Goal: Information Seeking & Learning: Check status

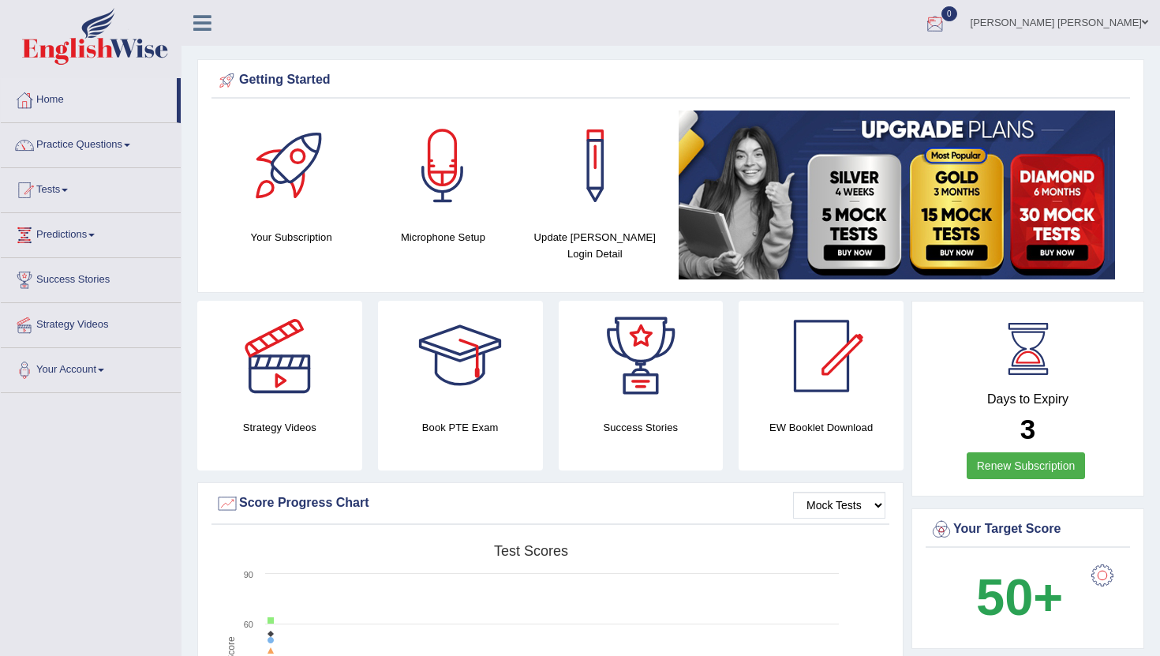
click at [947, 28] on div at bounding box center [935, 24] width 24 height 24
click at [870, 66] on strong "See All Alerts" at bounding box center [835, 66] width 70 height 13
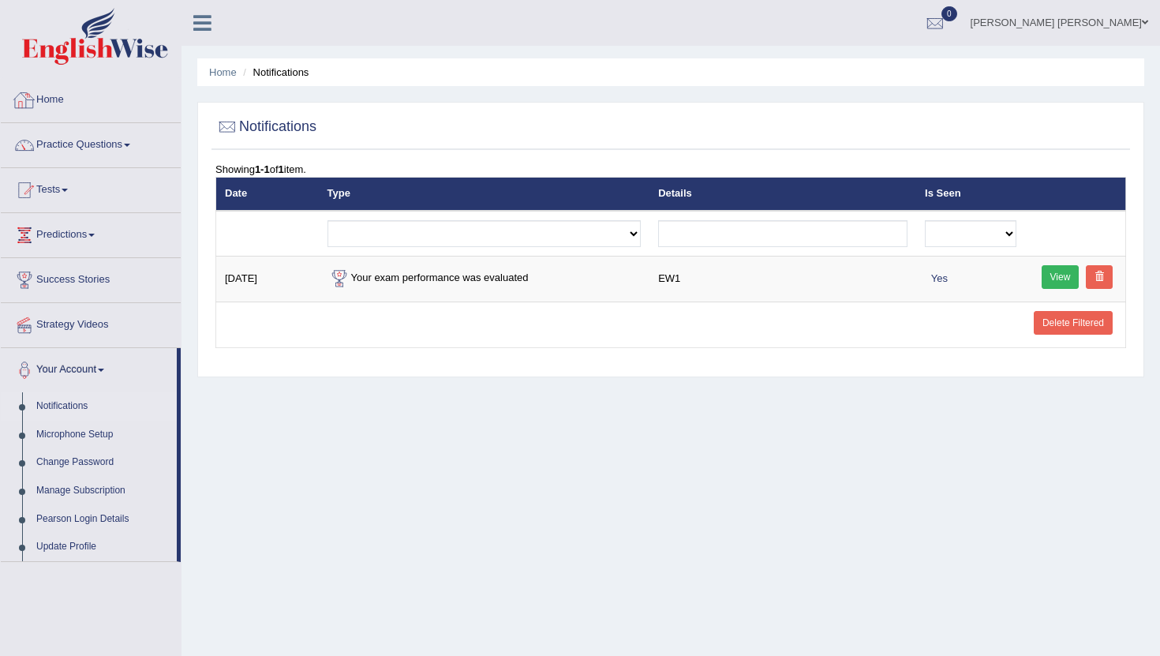
click at [46, 96] on link "Home" at bounding box center [91, 97] width 180 height 39
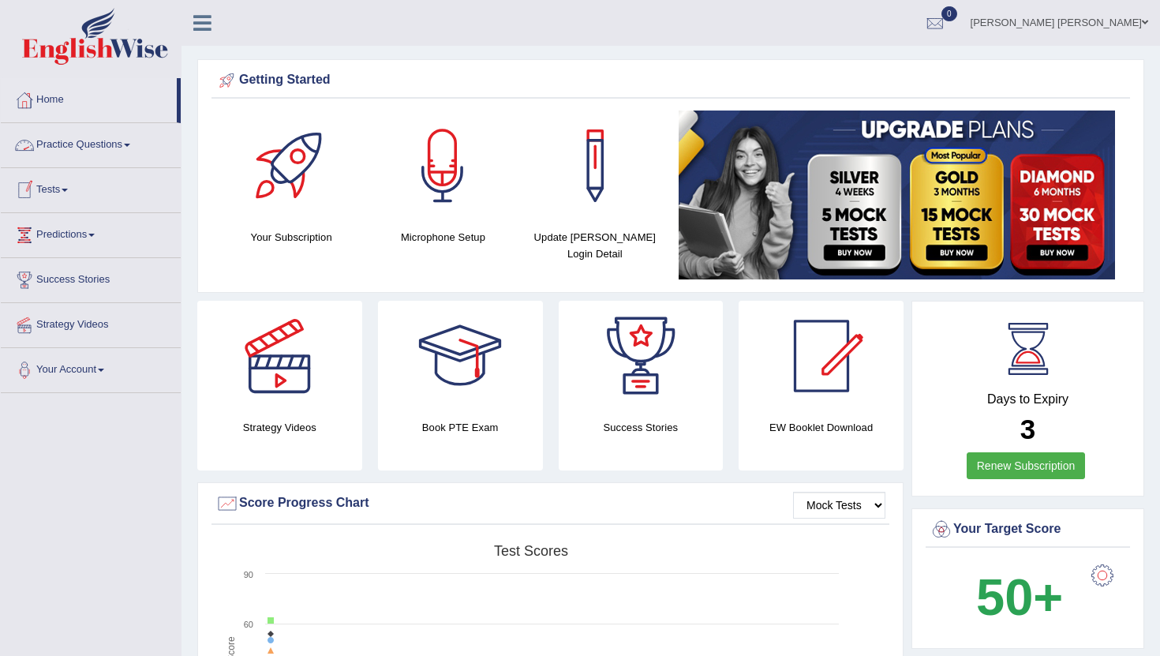
click at [118, 144] on link "Practice Questions" at bounding box center [91, 142] width 180 height 39
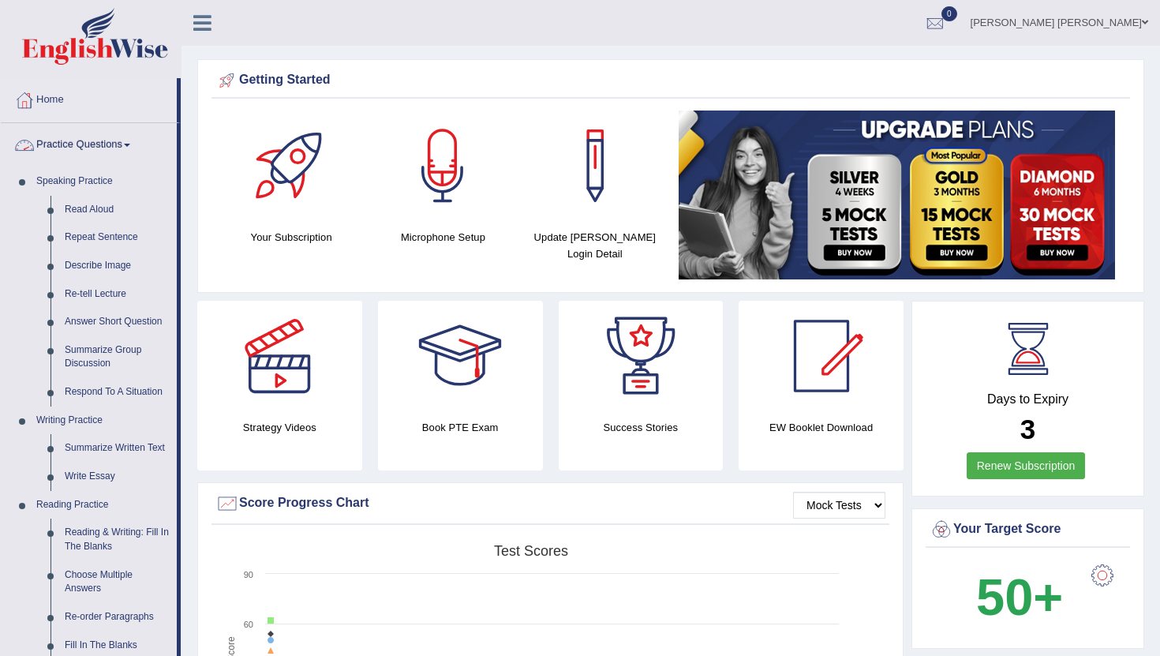
click at [108, 145] on link "Practice Questions" at bounding box center [89, 142] width 176 height 39
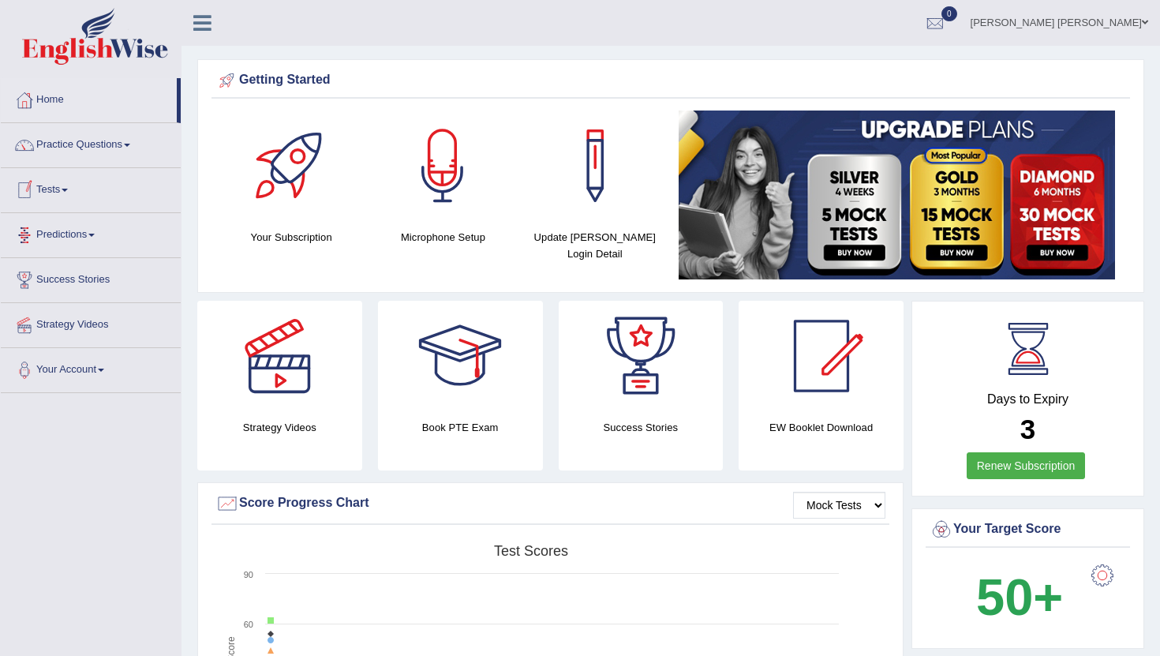
click at [63, 186] on link "Tests" at bounding box center [91, 187] width 180 height 39
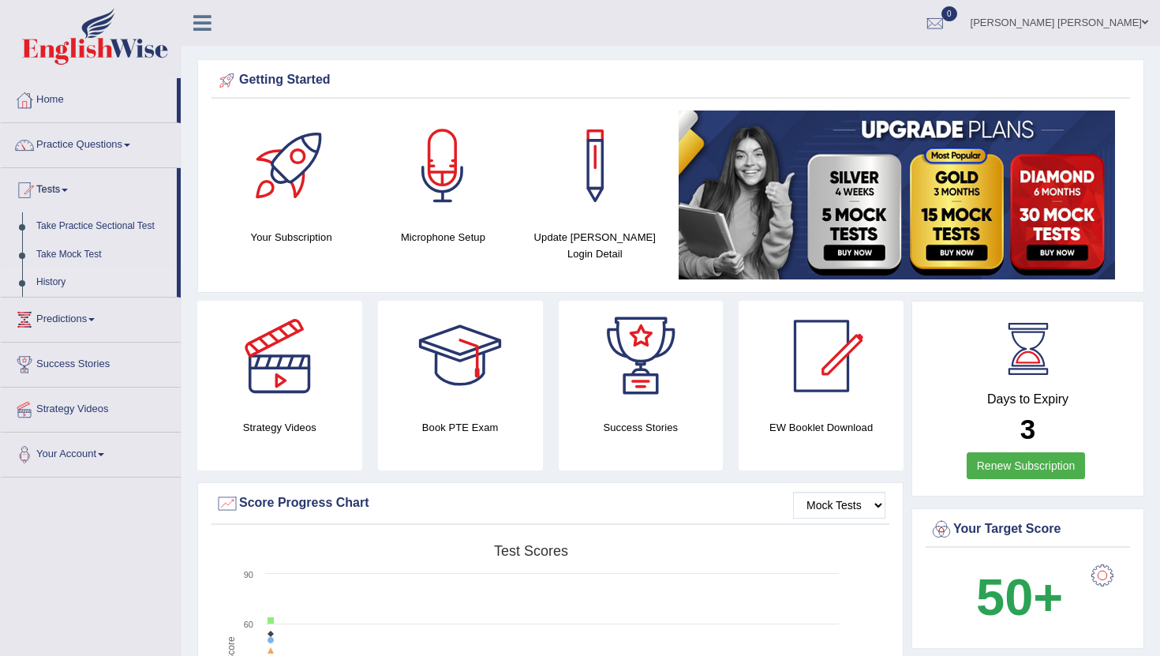
click at [65, 283] on link "History" at bounding box center [103, 282] width 148 height 28
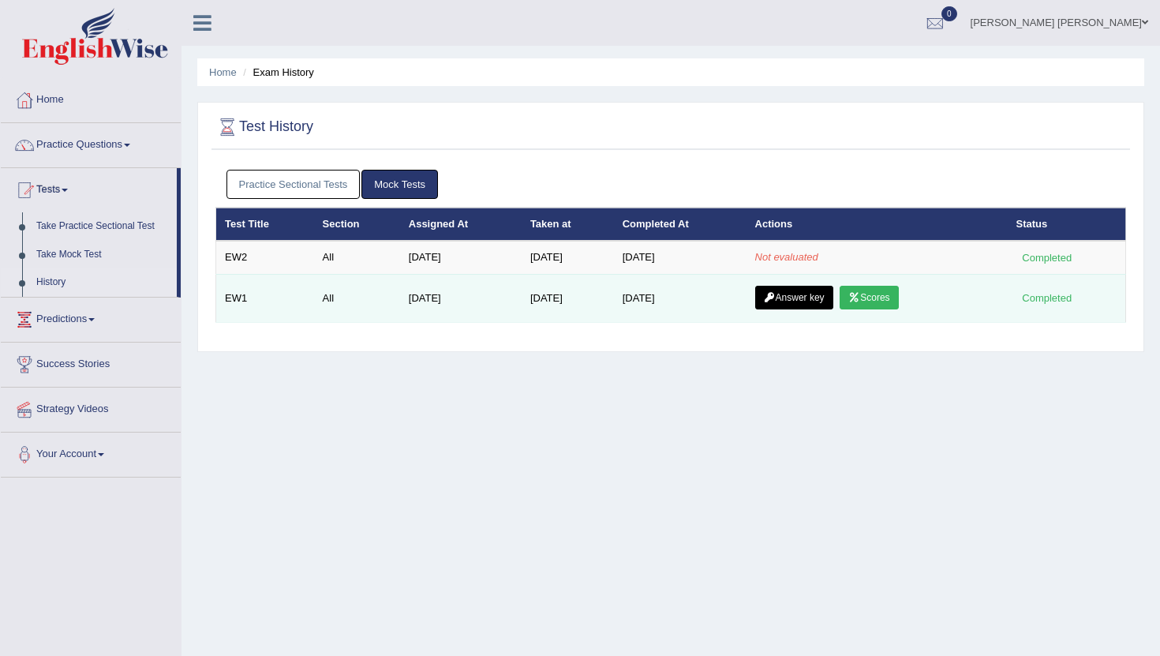
click at [896, 298] on link "Scores" at bounding box center [869, 298] width 58 height 24
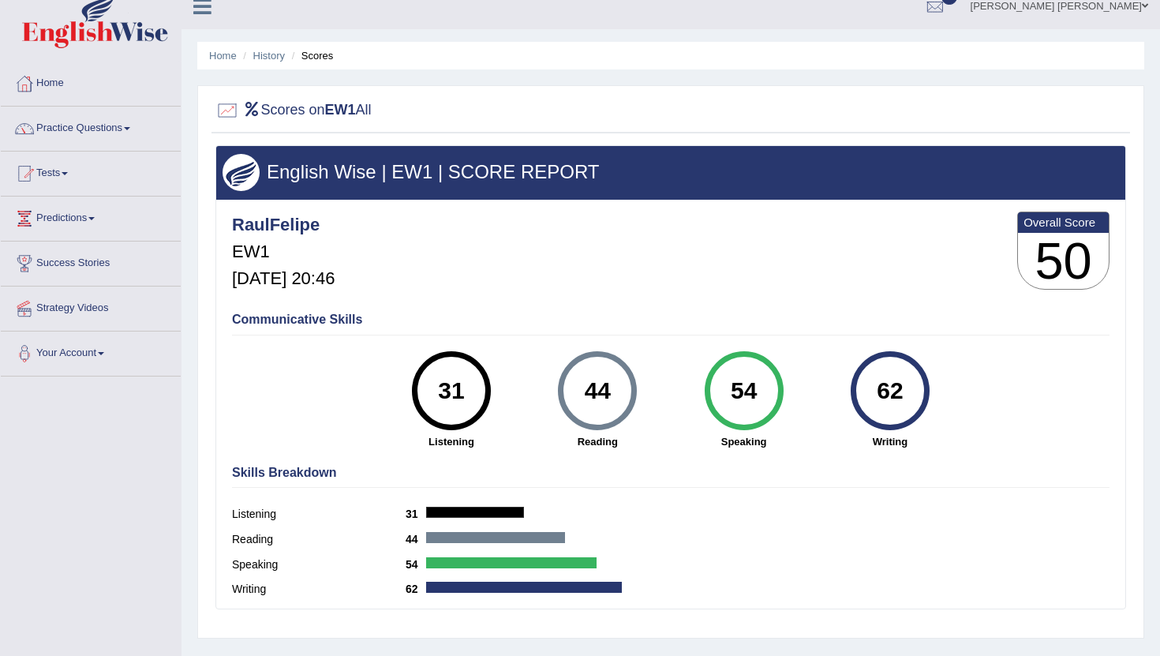
scroll to position [22, 0]
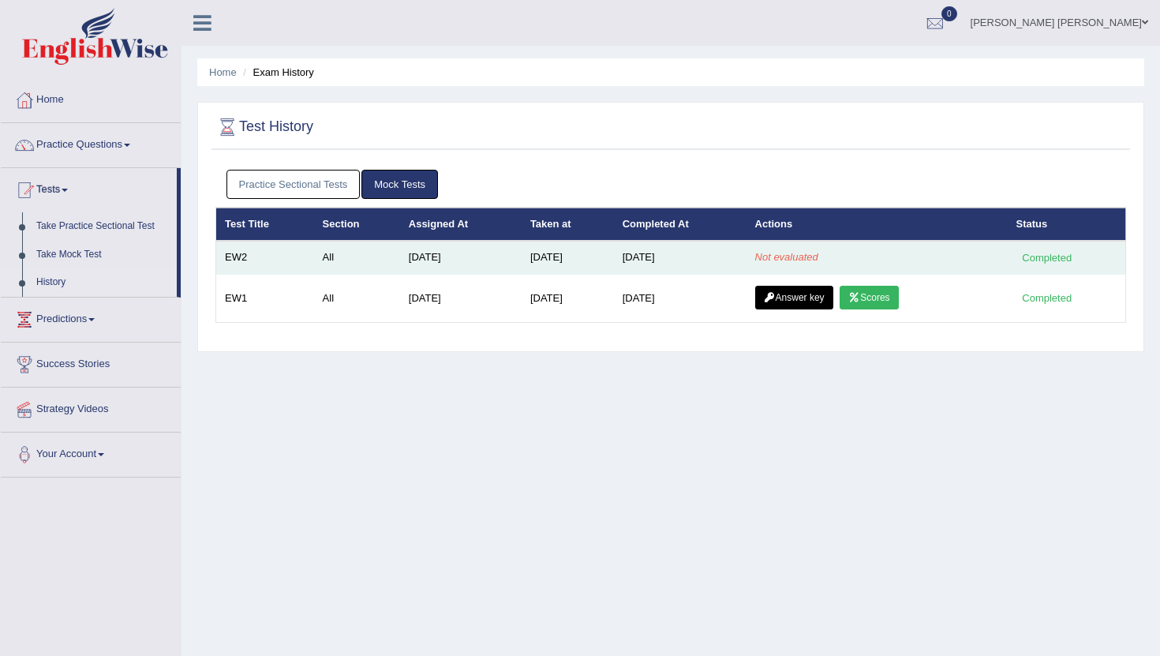
click at [418, 258] on td "[DATE]" at bounding box center [461, 257] width 122 height 33
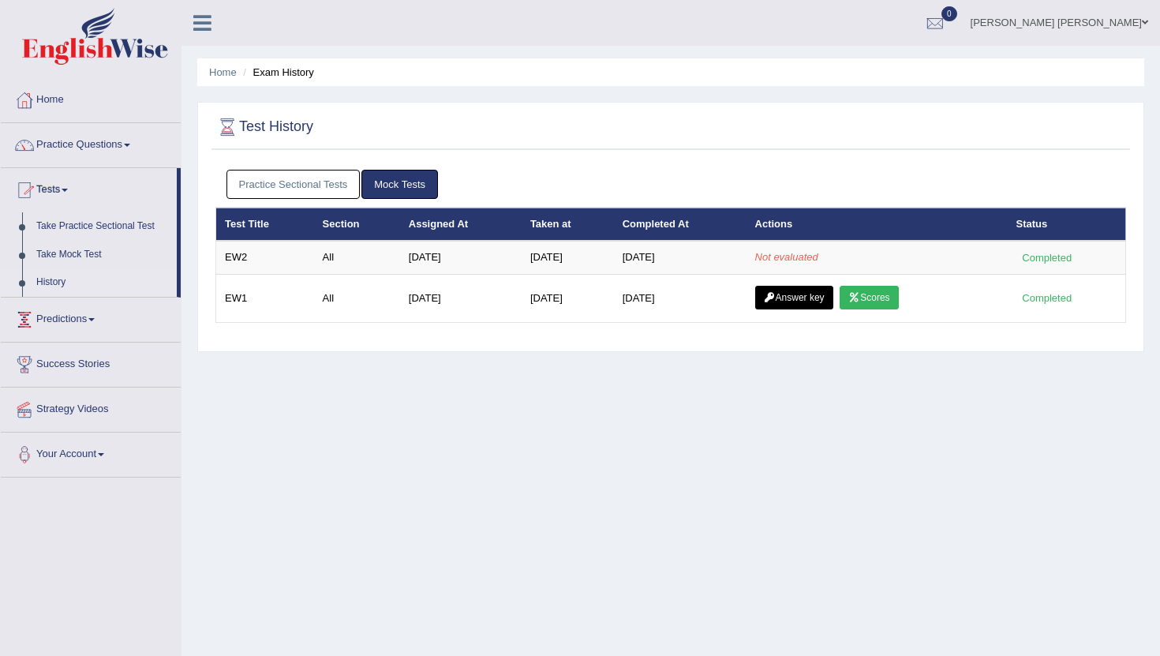
click at [61, 281] on link "History" at bounding box center [103, 282] width 148 height 28
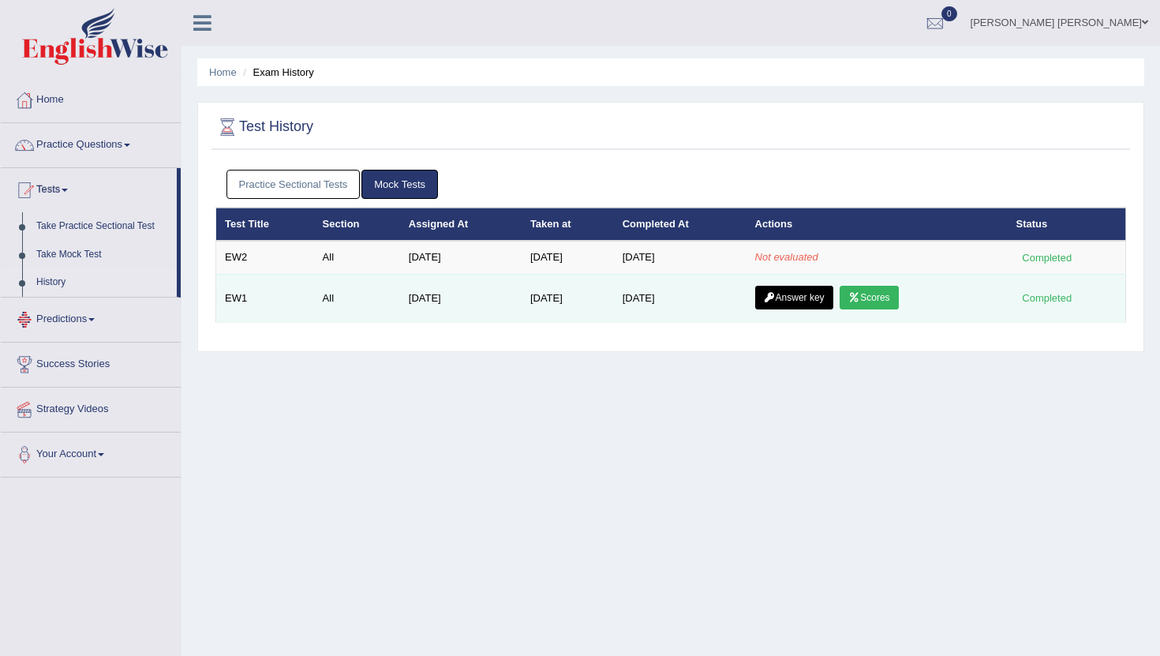
click at [793, 298] on link "Answer key" at bounding box center [794, 298] width 78 height 24
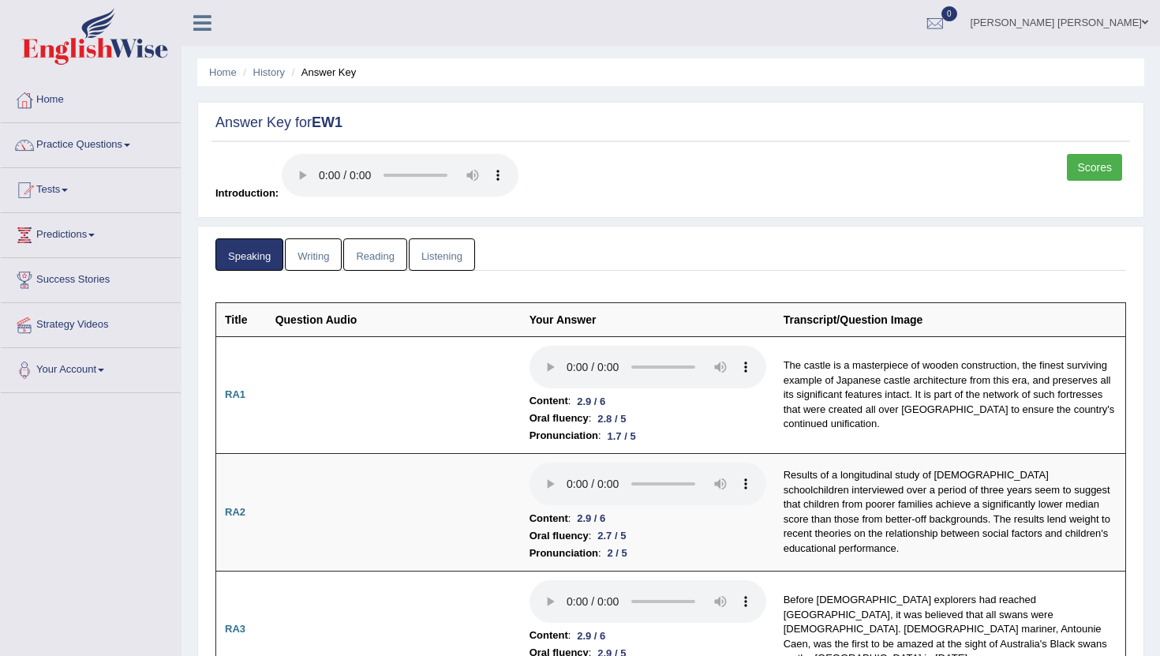
click at [372, 264] on link "Reading" at bounding box center [374, 254] width 63 height 32
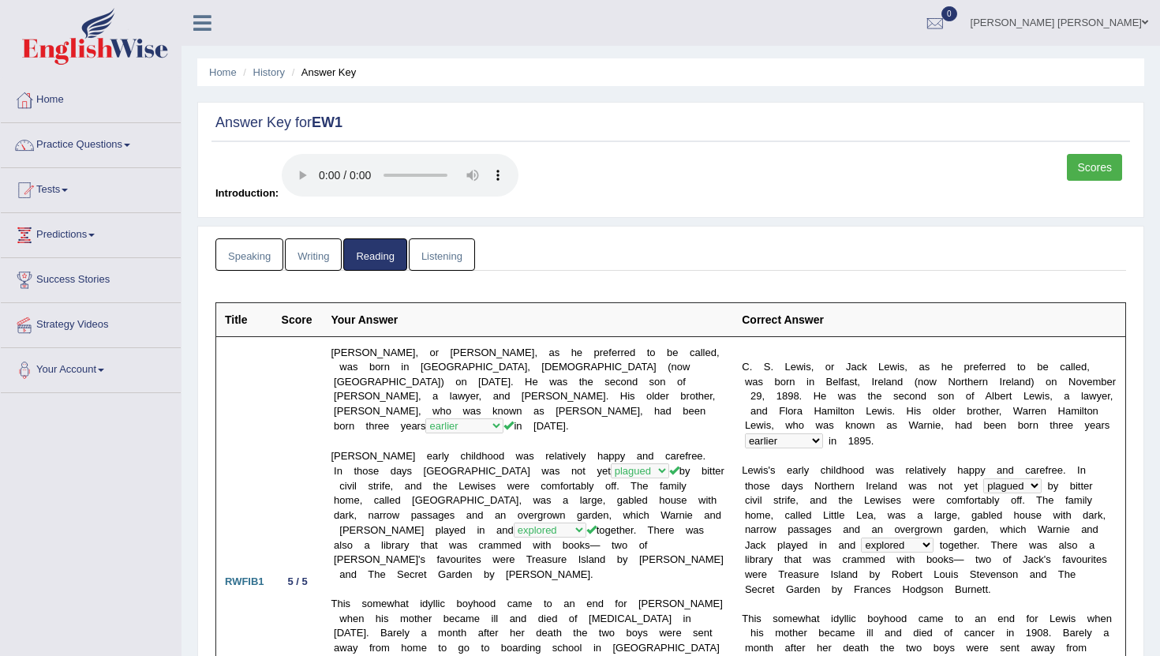
click at [312, 256] on link "Writing" at bounding box center [313, 254] width 57 height 32
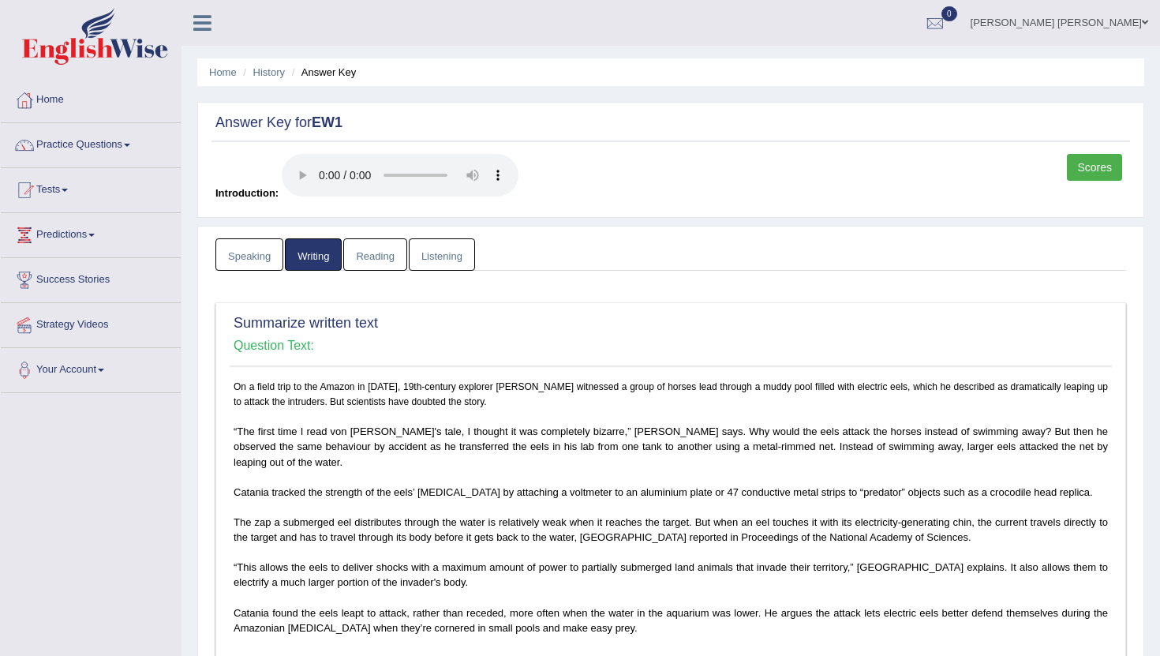
click at [379, 248] on link "Reading" at bounding box center [374, 254] width 63 height 32
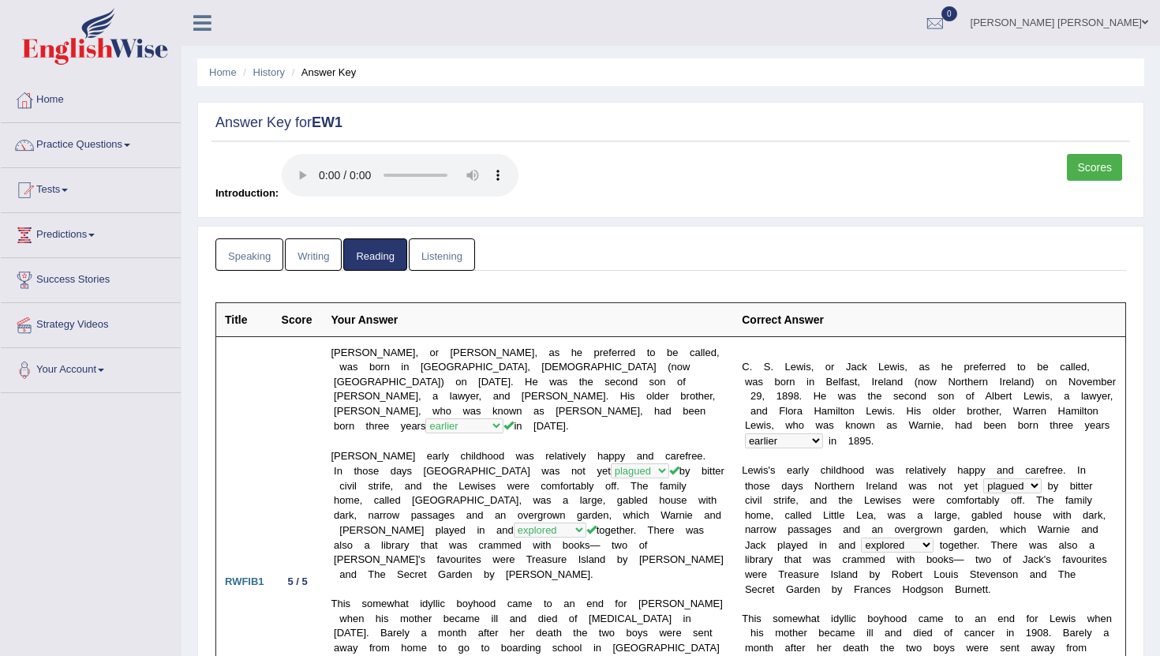
click at [437, 249] on link "Listening" at bounding box center [442, 254] width 66 height 32
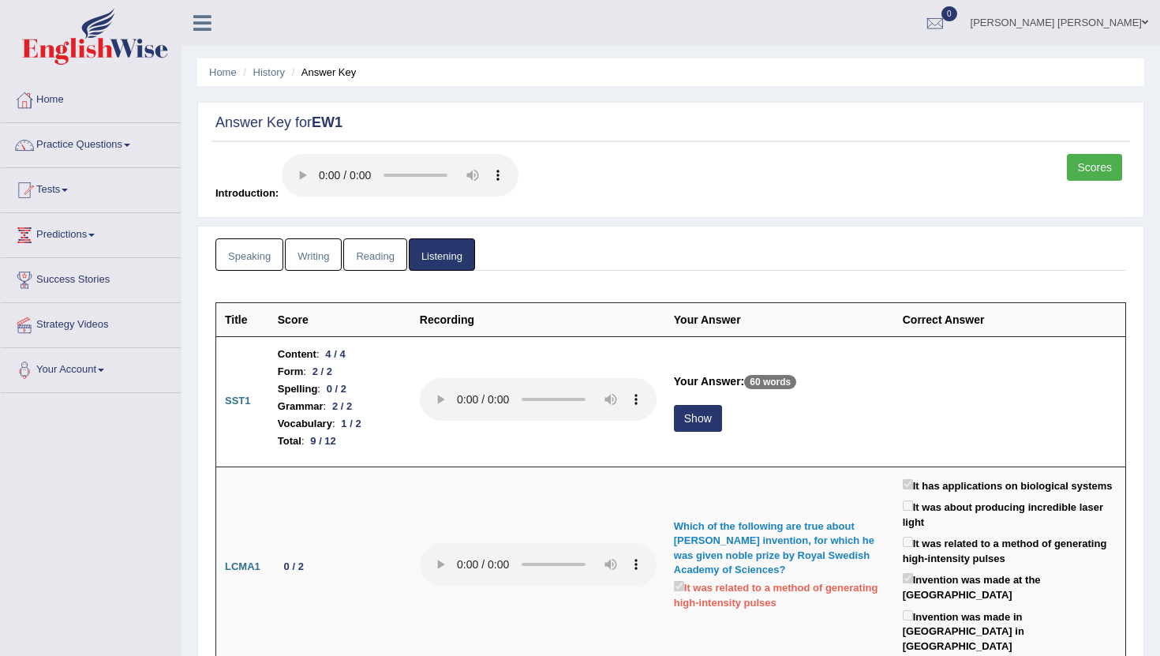
click at [252, 249] on link "Speaking" at bounding box center [249, 254] width 68 height 32
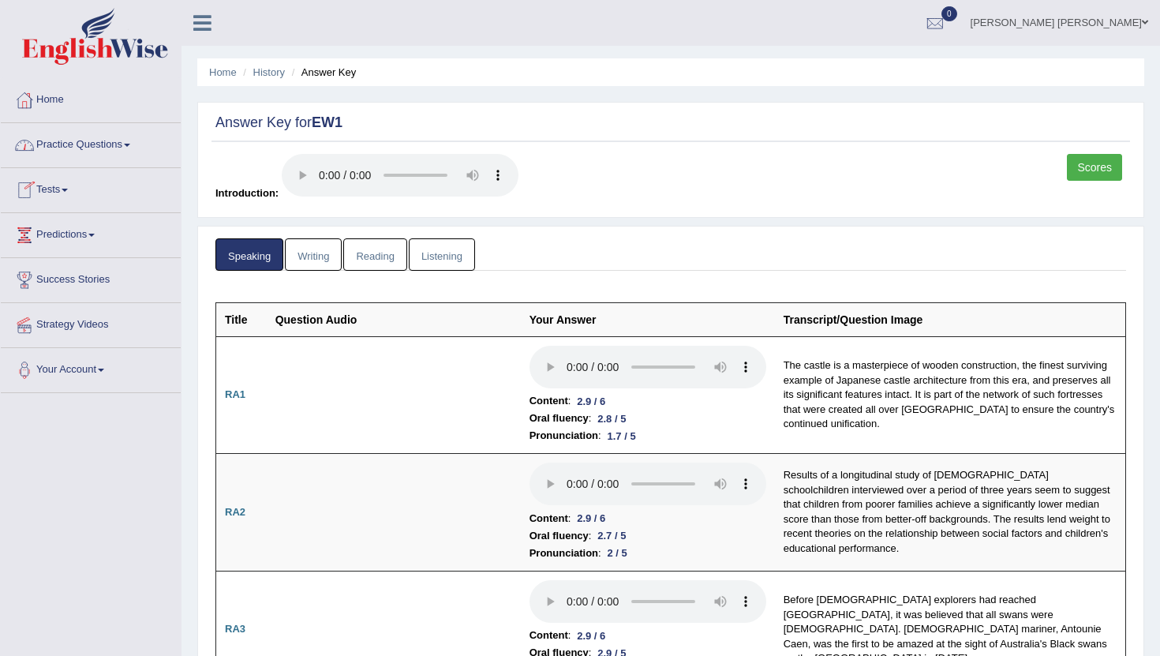
click at [66, 185] on link "Tests" at bounding box center [91, 187] width 180 height 39
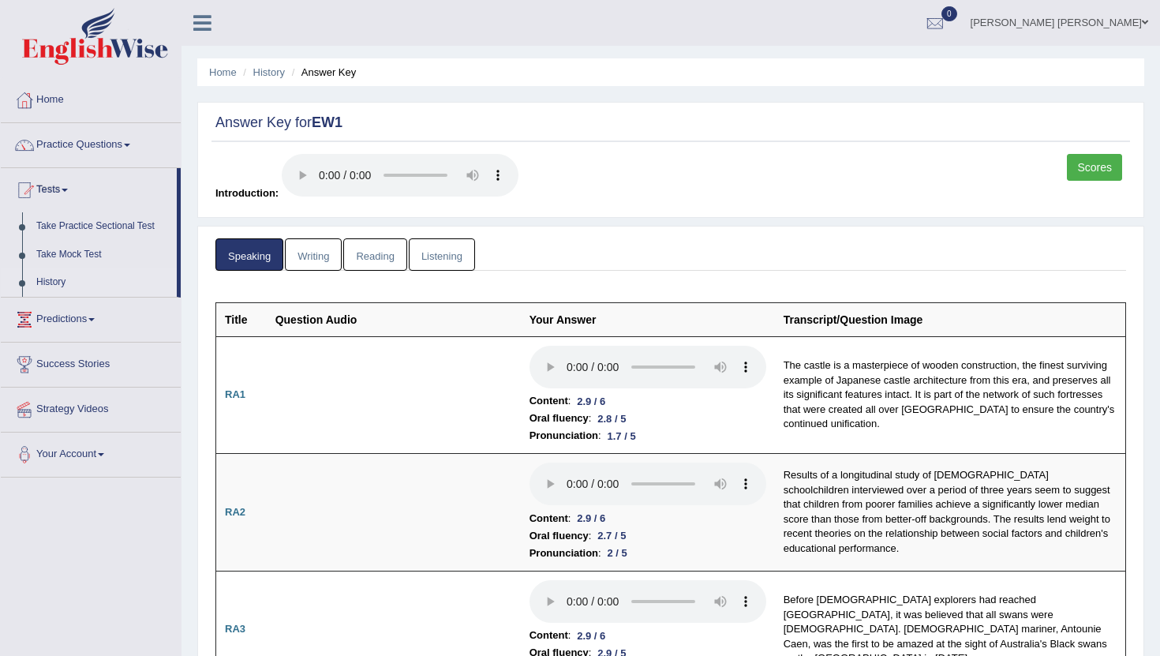
click at [54, 284] on link "History" at bounding box center [103, 282] width 148 height 28
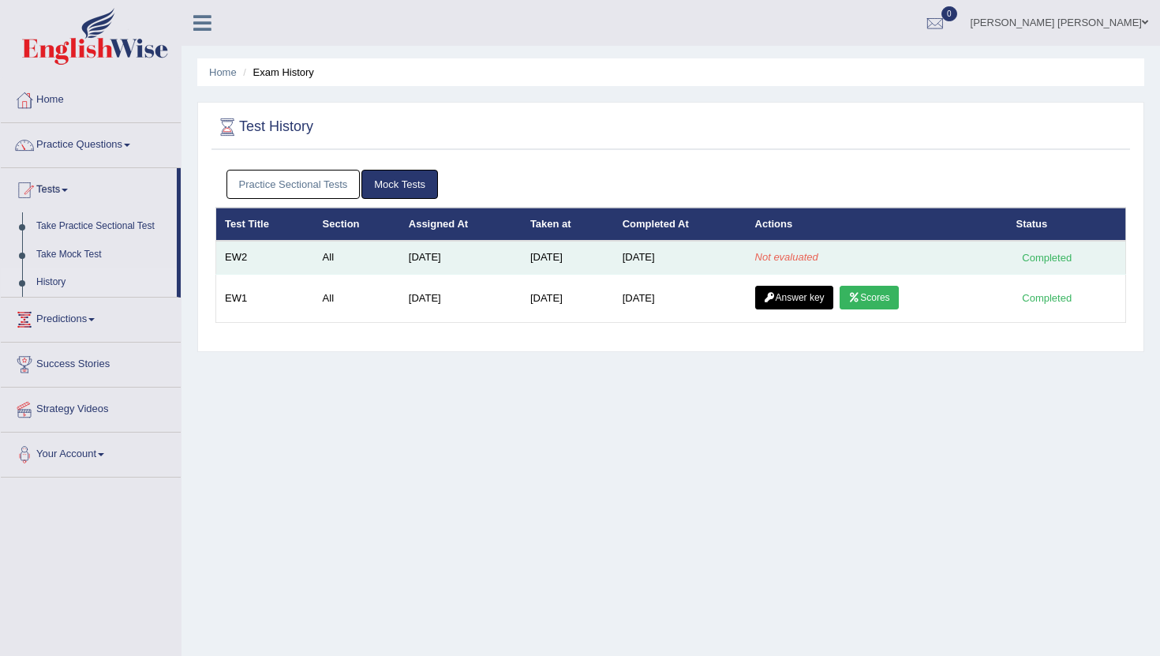
click at [807, 259] on em "Not evaluated" at bounding box center [786, 257] width 63 height 12
click at [1054, 258] on div "Completed" at bounding box center [1047, 257] width 62 height 17
click at [1054, 260] on div "Completed" at bounding box center [1047, 257] width 62 height 17
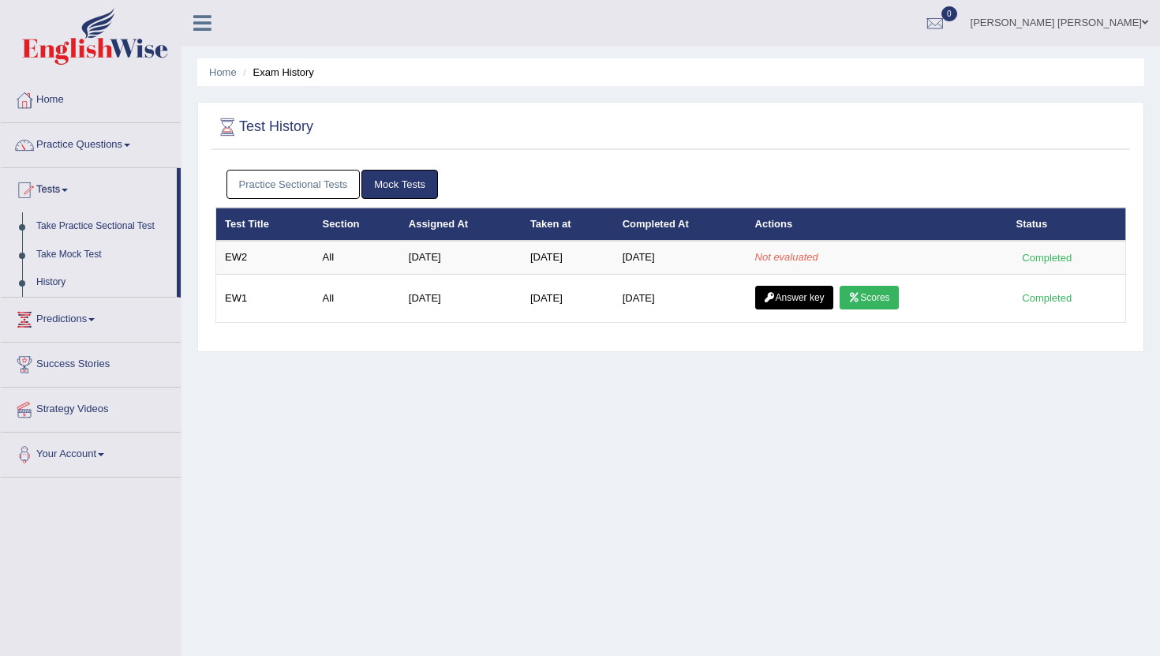
click at [60, 249] on link "Take Mock Test" at bounding box center [103, 255] width 148 height 28
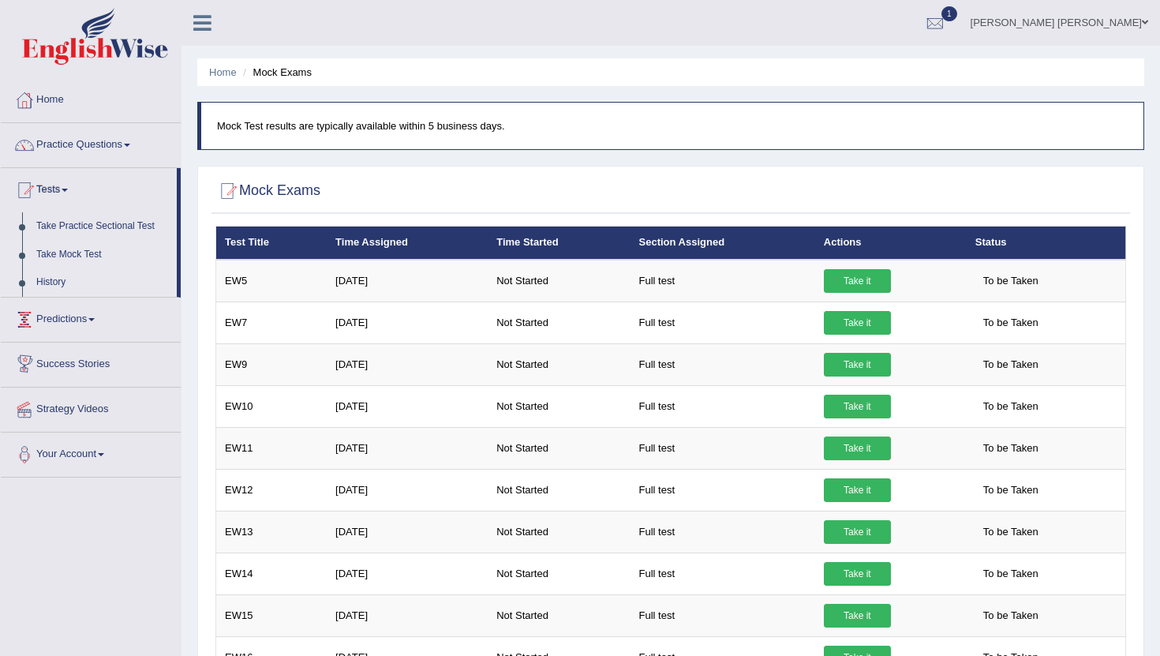
click at [58, 279] on link "History" at bounding box center [103, 282] width 148 height 28
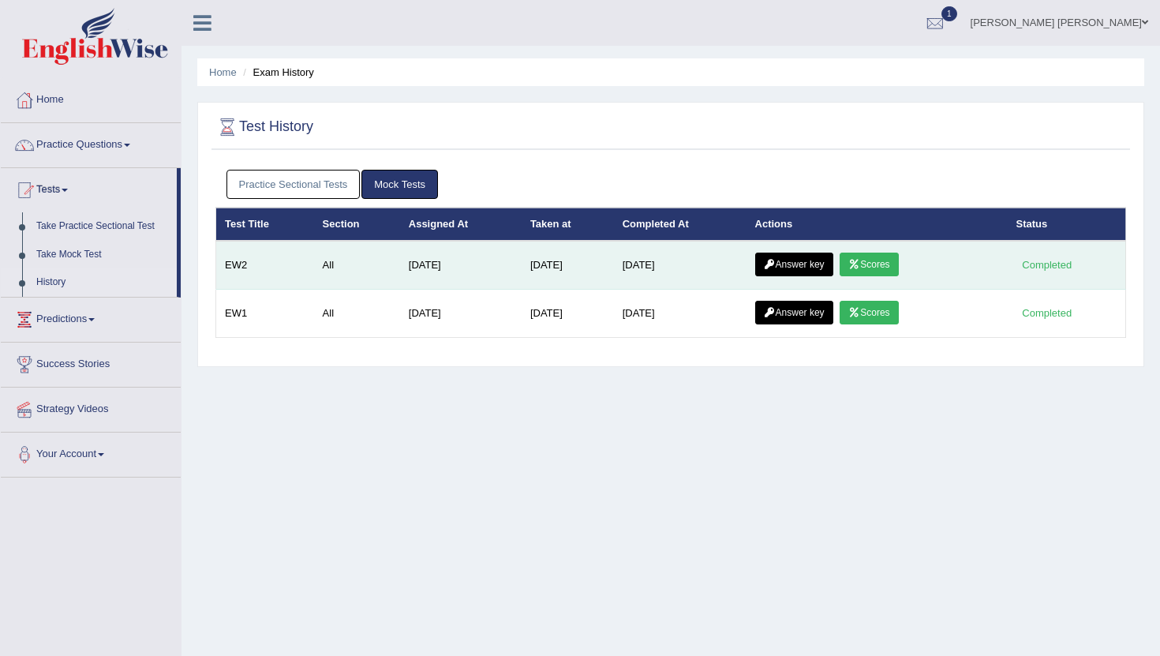
click at [878, 264] on link "Scores" at bounding box center [869, 265] width 58 height 24
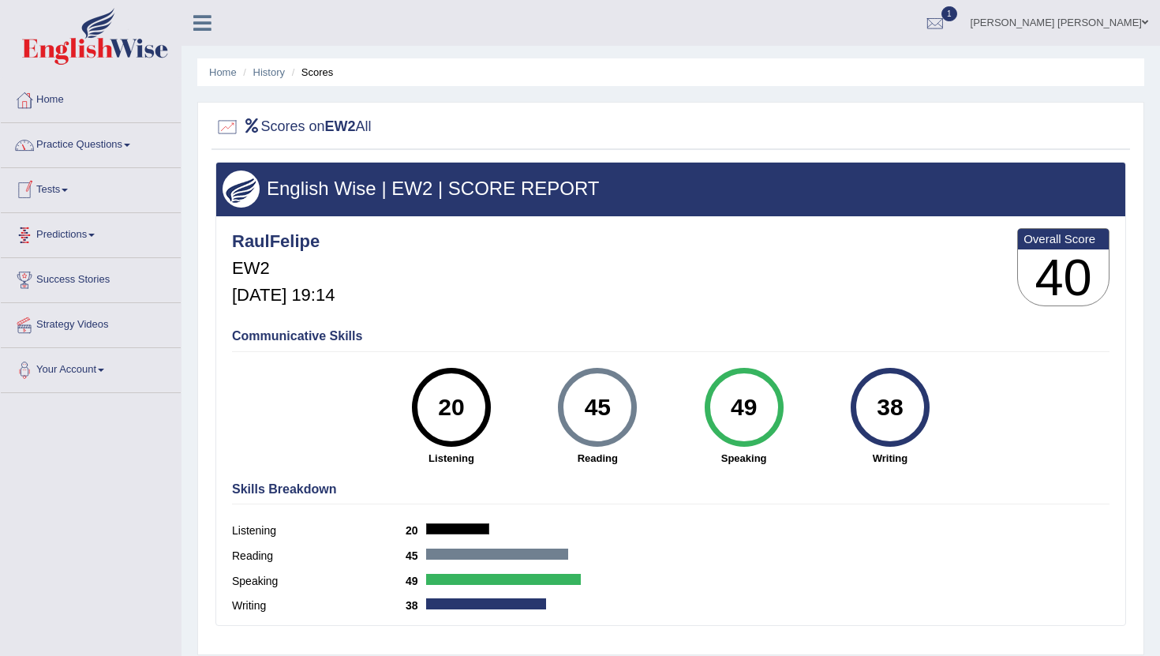
click at [99, 232] on link "Predictions" at bounding box center [91, 232] width 180 height 39
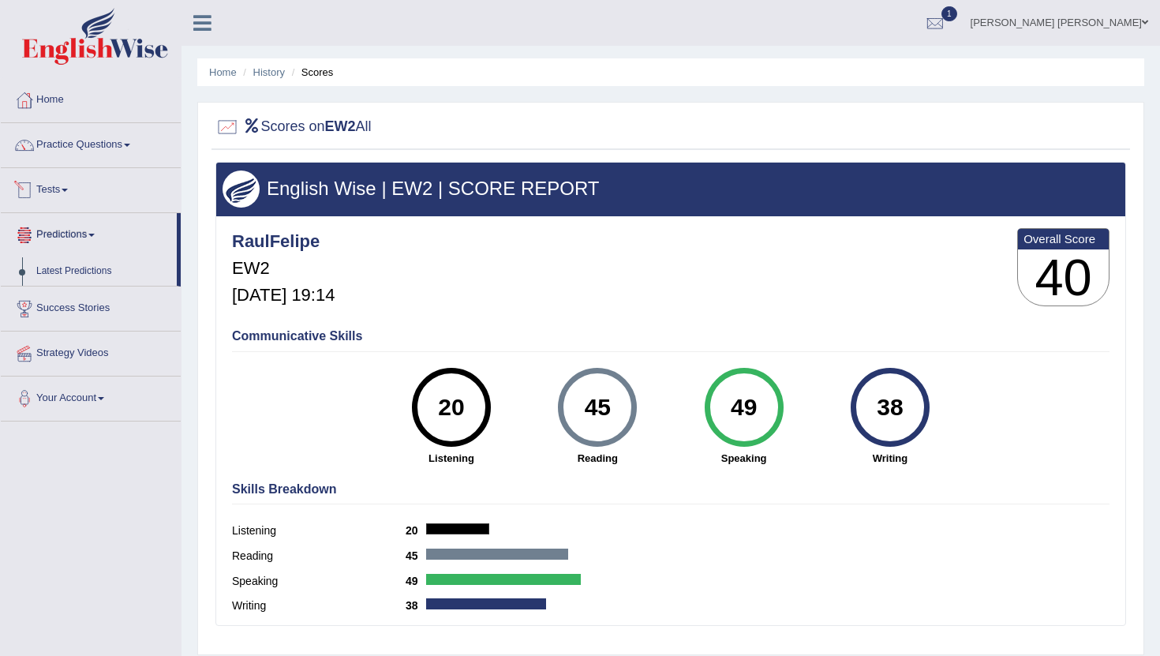
click at [63, 195] on link "Tests" at bounding box center [91, 187] width 180 height 39
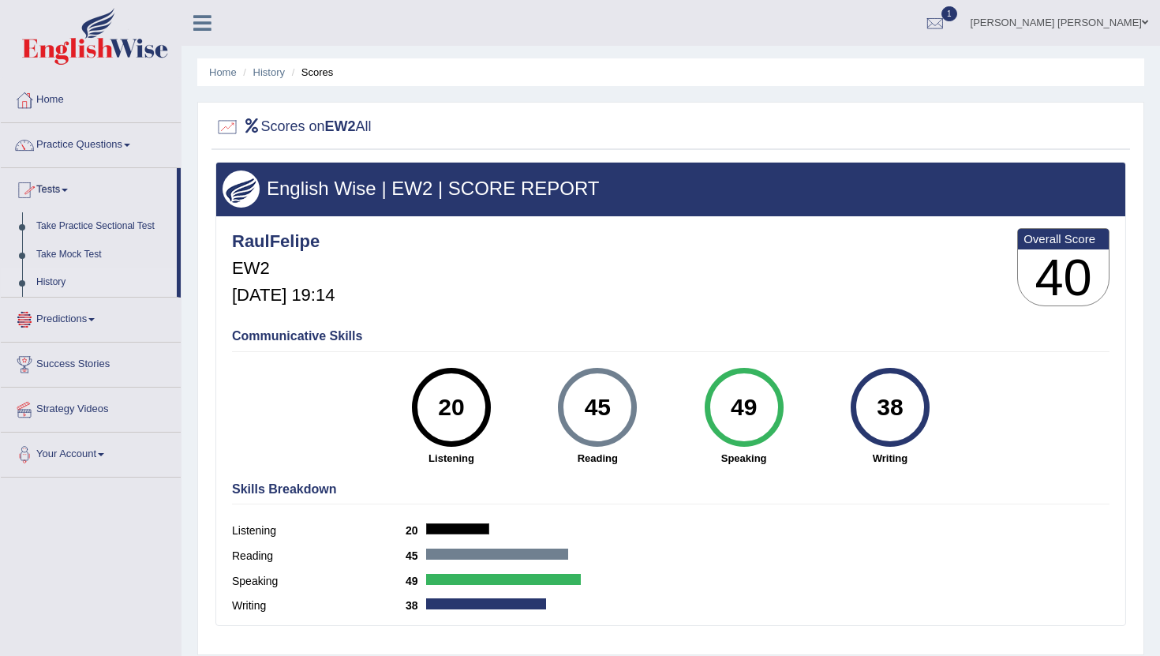
click at [55, 282] on link "History" at bounding box center [103, 282] width 148 height 28
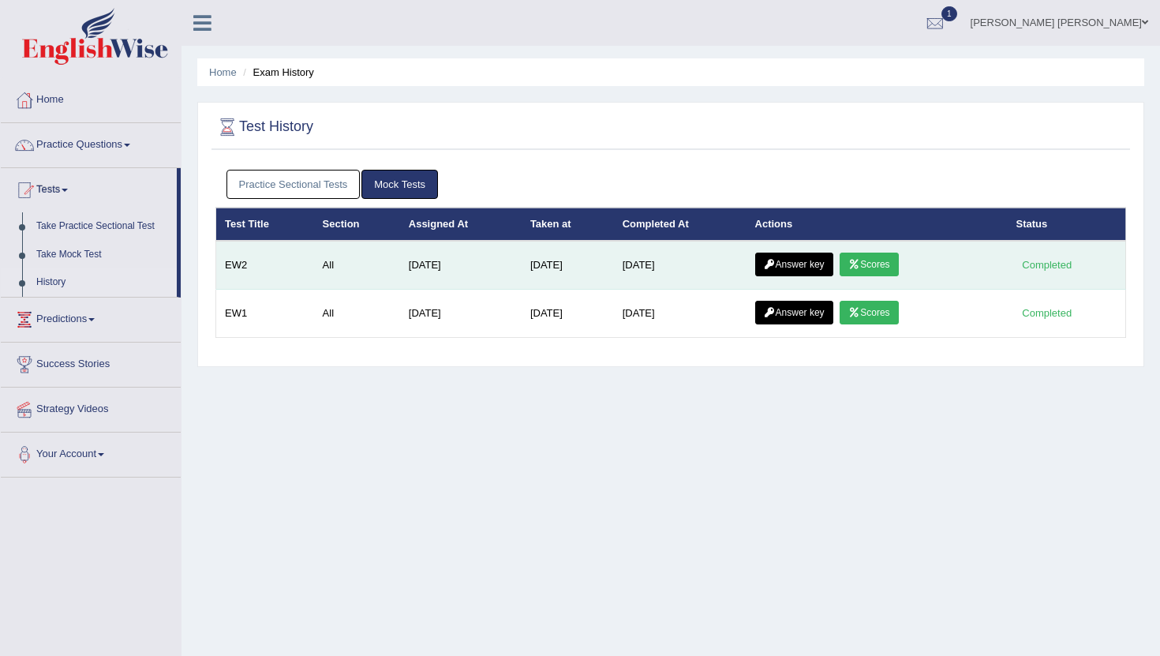
click at [810, 264] on link "Answer key" at bounding box center [794, 265] width 78 height 24
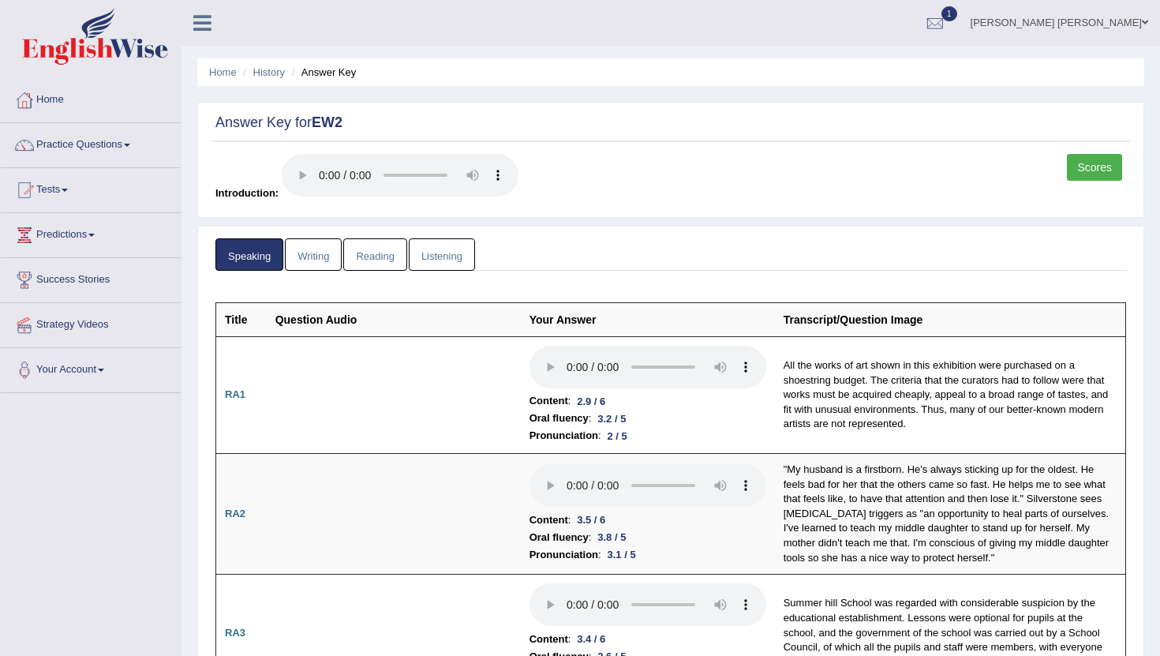
click at [305, 257] on link "Writing" at bounding box center [313, 254] width 57 height 32
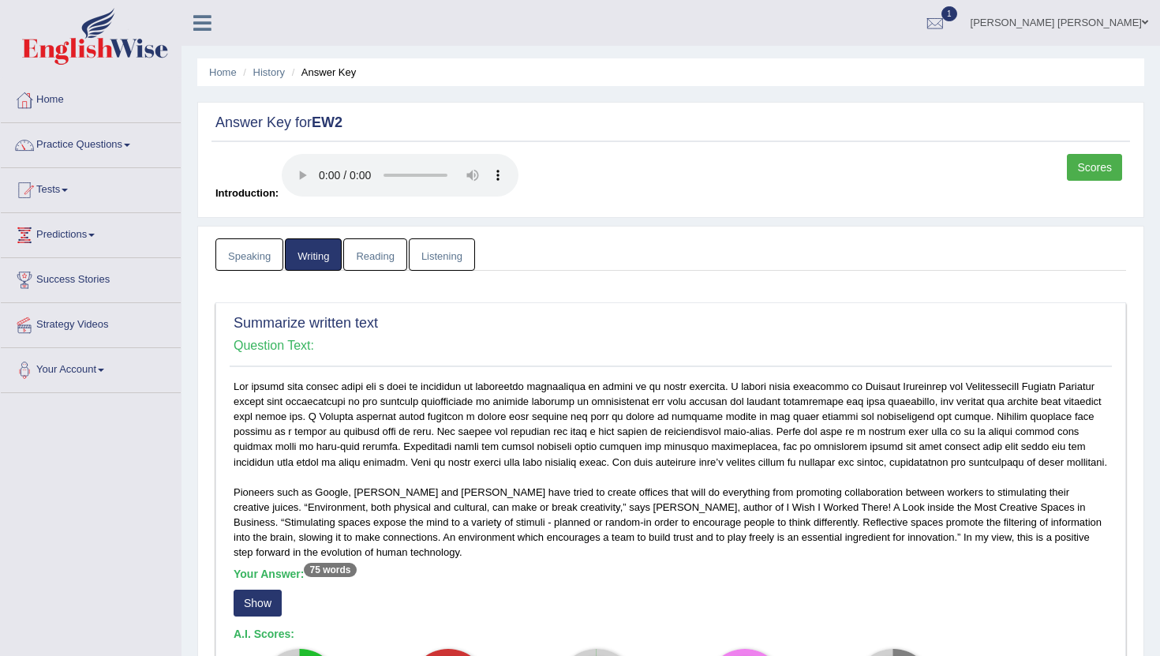
click at [372, 257] on link "Reading" at bounding box center [374, 254] width 63 height 32
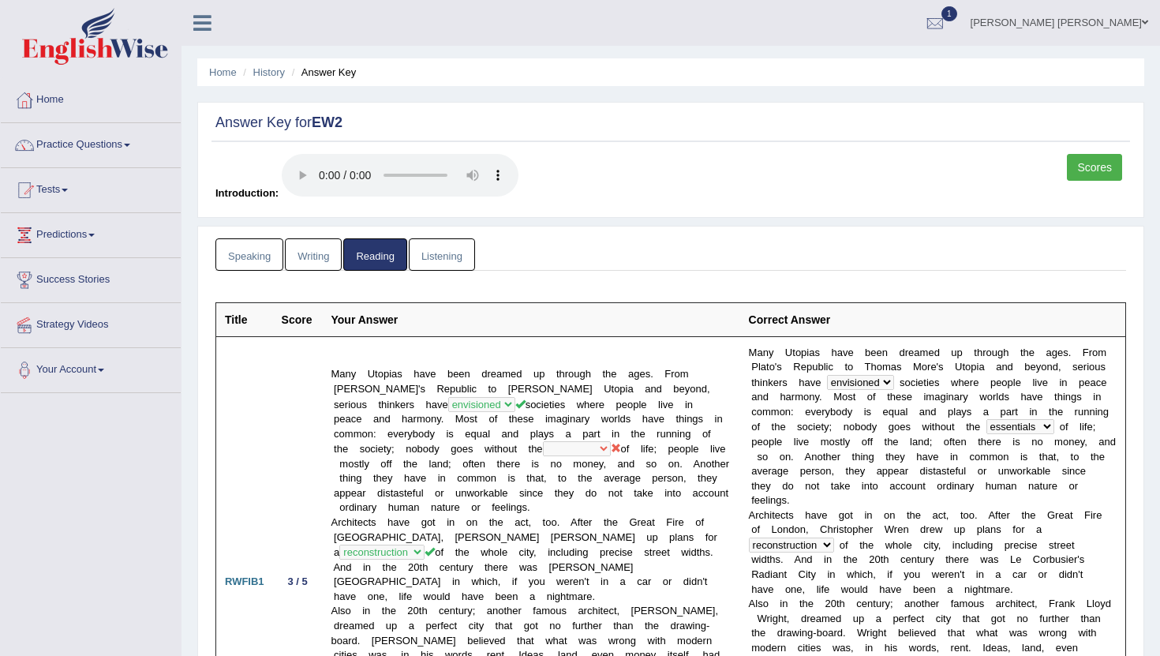
click at [454, 253] on link "Listening" at bounding box center [442, 254] width 66 height 32
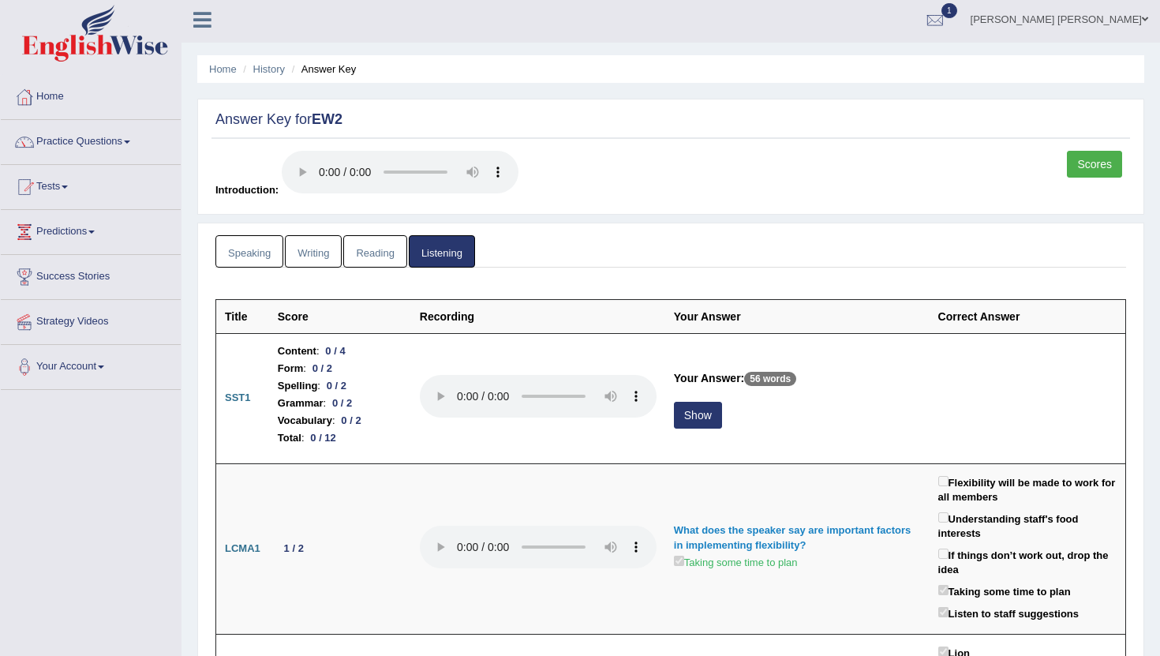
scroll to position [4, 0]
click at [947, 19] on div at bounding box center [935, 20] width 24 height 24
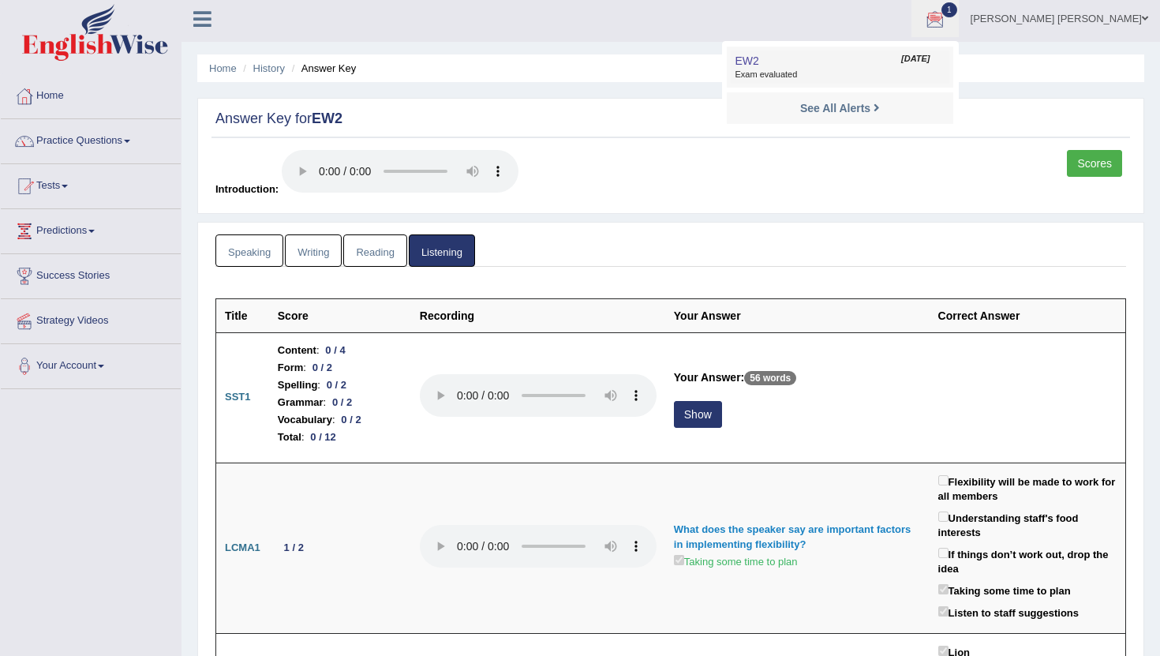
click at [894, 71] on span "Exam evaluated" at bounding box center [840, 75] width 210 height 13
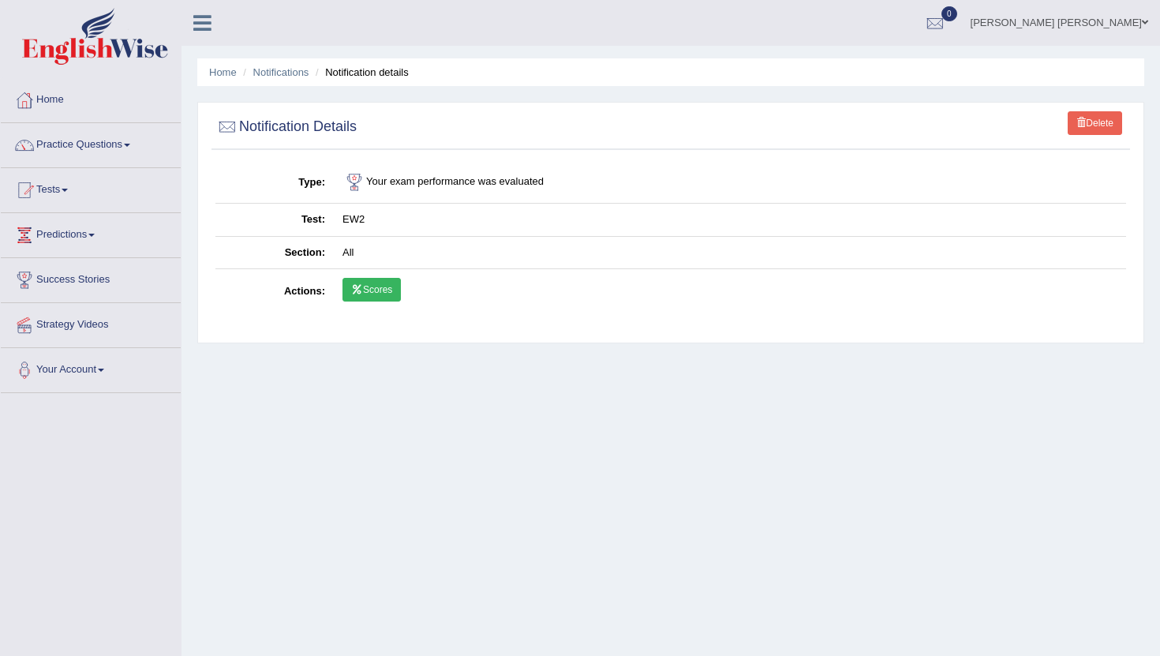
click at [381, 290] on link "Scores" at bounding box center [371, 290] width 58 height 24
click at [947, 23] on div at bounding box center [935, 24] width 24 height 24
click at [870, 65] on strong "See All Alerts" at bounding box center [835, 66] width 70 height 13
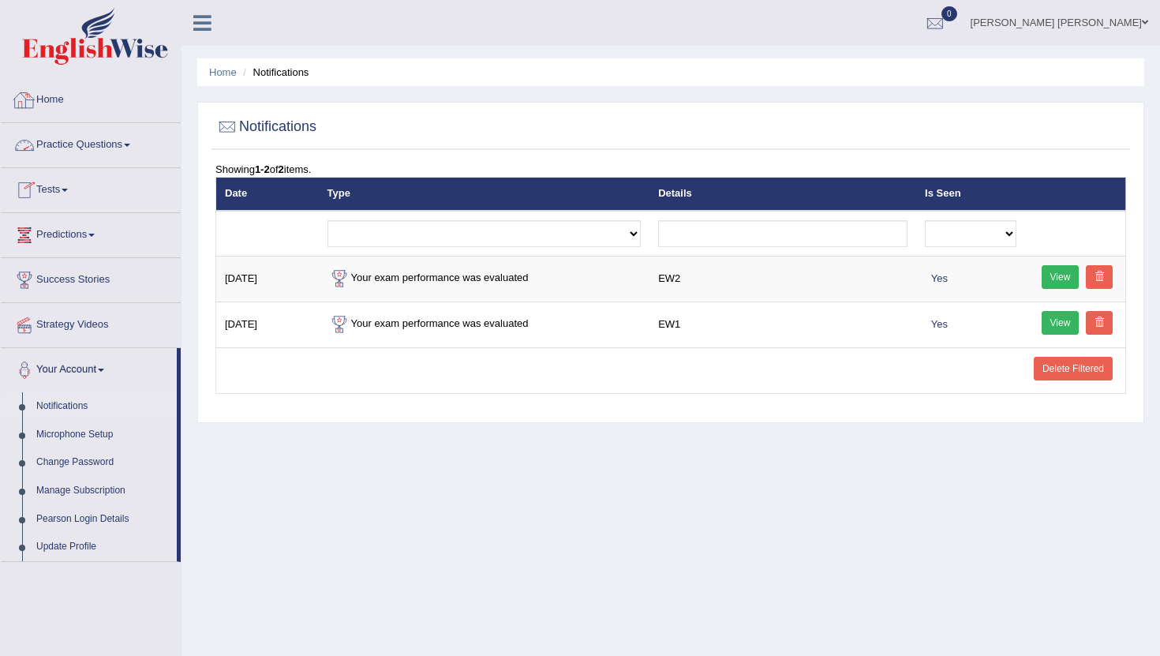
click at [55, 100] on link "Home" at bounding box center [91, 97] width 180 height 39
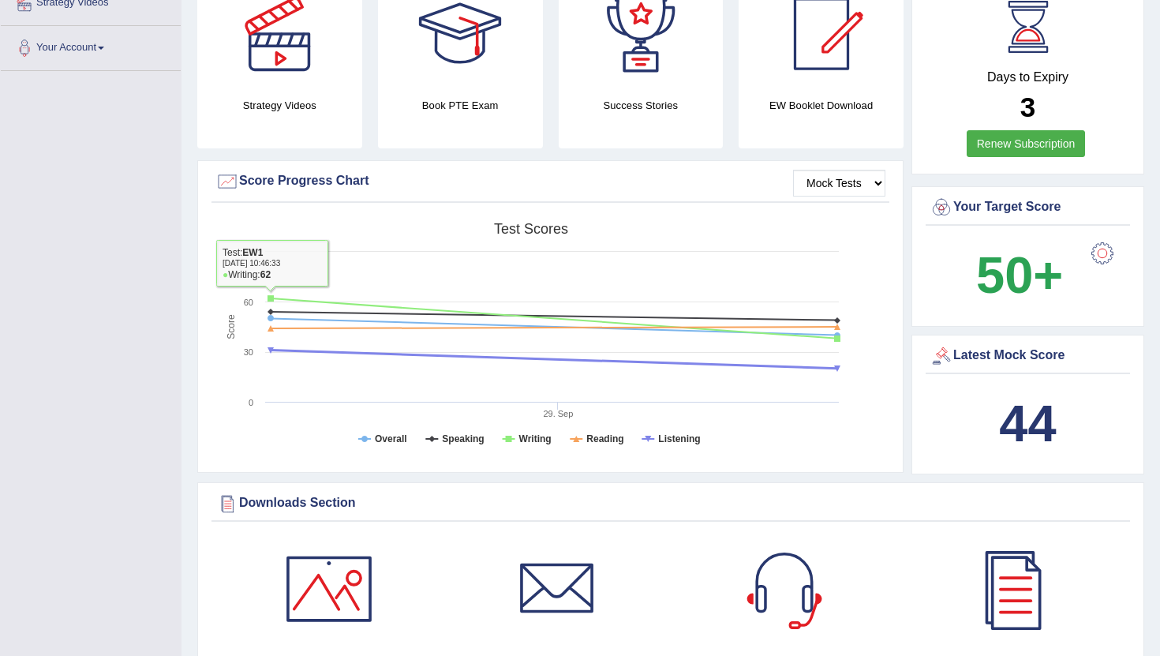
scroll to position [325, 0]
